Goal: Use online tool/utility: Use online tool/utility

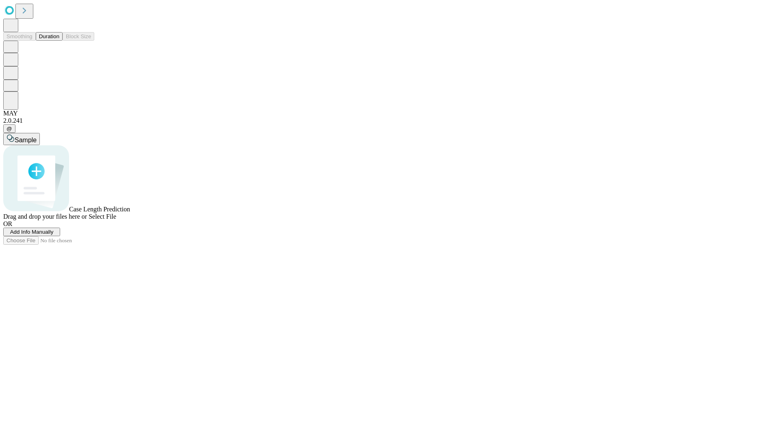
click at [59, 41] on button "Duration" at bounding box center [49, 36] width 27 height 9
click at [116, 220] on span "Select File" at bounding box center [103, 216] width 28 height 7
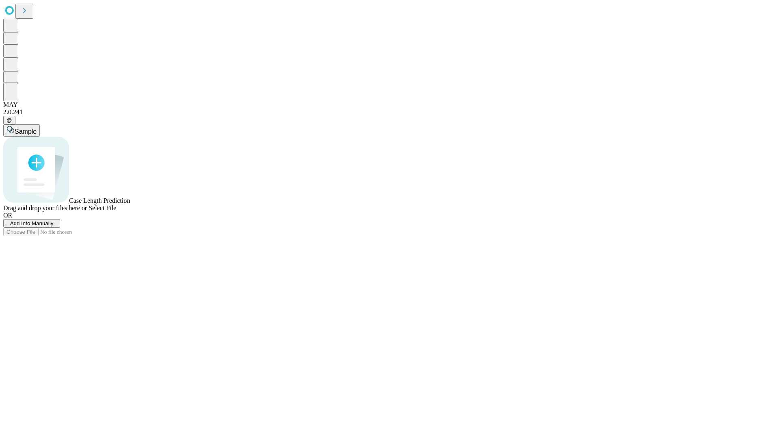
click at [116, 211] on span "Select File" at bounding box center [103, 207] width 28 height 7
